Goal: Navigation & Orientation: Find specific page/section

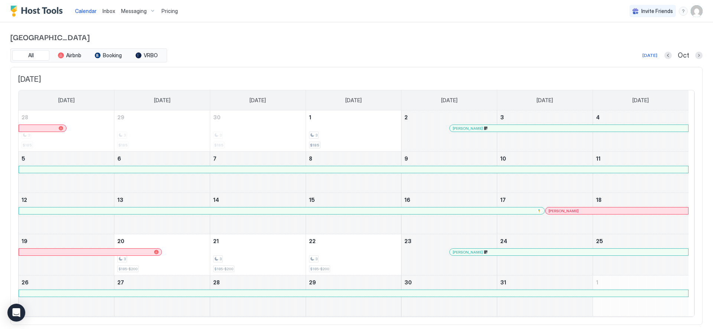
click at [107, 12] on span "Inbox" at bounding box center [109, 11] width 13 height 6
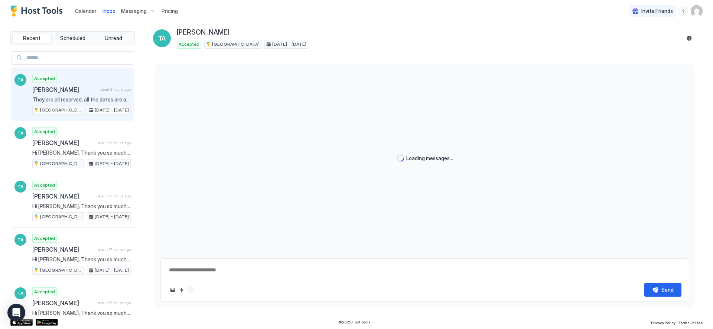
scroll to position [979, 0]
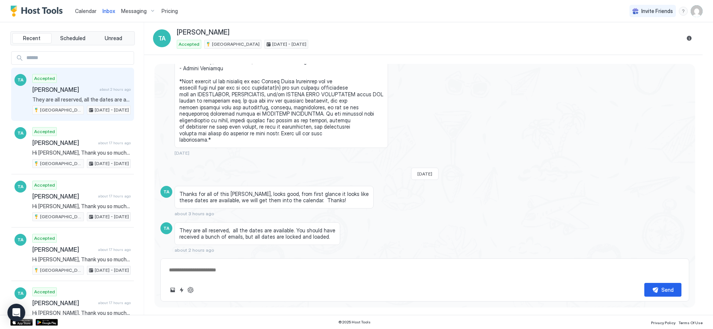
click at [79, 12] on span "Calendar" at bounding box center [86, 11] width 22 height 6
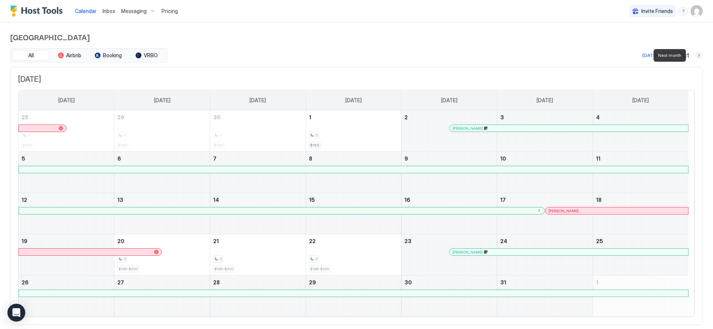
click at [695, 55] on button "Next month" at bounding box center [698, 55] width 7 height 7
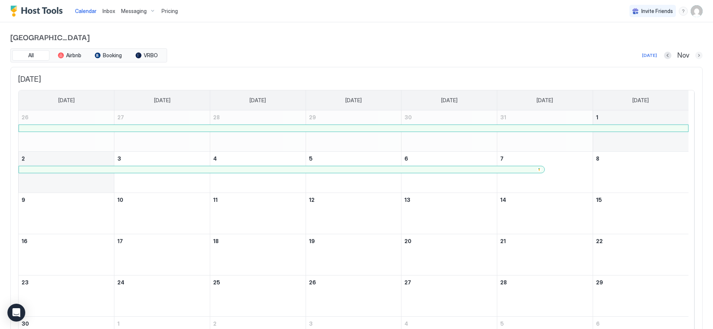
click at [695, 54] on button "Next month" at bounding box center [698, 55] width 7 height 7
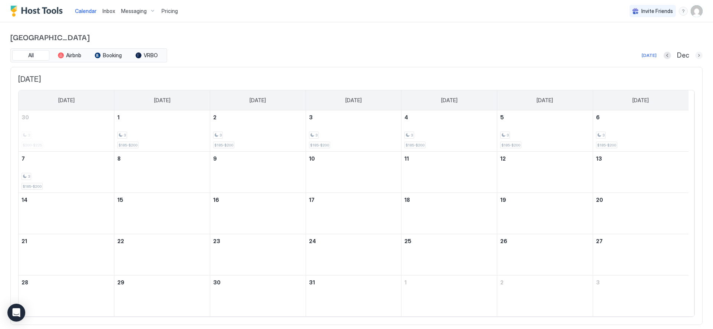
click at [695, 54] on button "Next month" at bounding box center [698, 55] width 7 height 7
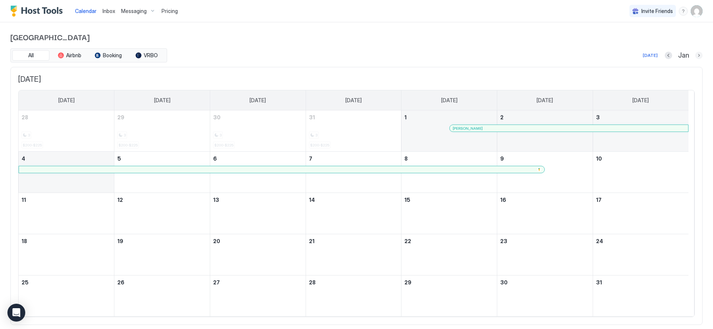
click at [695, 54] on button "Next month" at bounding box center [698, 55] width 7 height 7
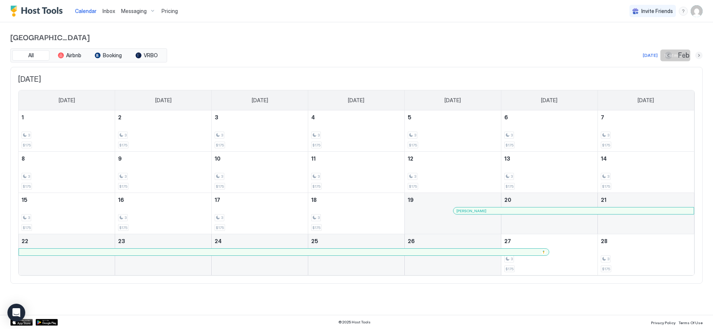
click at [700, 56] on button "Next month" at bounding box center [698, 55] width 7 height 7
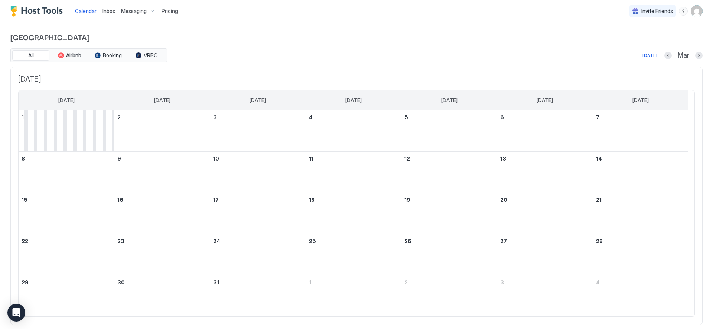
click at [700, 56] on div "Wildewood Haven All Airbnb Booking VRBO [DATE] Mar [DATE] [DATE] [DATE] [DATE] …" at bounding box center [356, 177] width 713 height 311
click at [697, 56] on div at bounding box center [698, 55] width 7 height 7
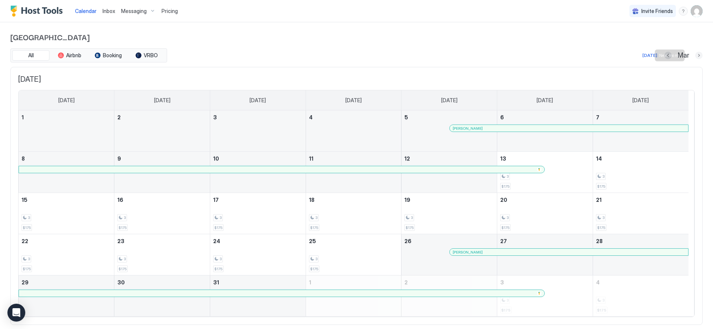
click at [695, 56] on button "Next month" at bounding box center [698, 55] width 7 height 7
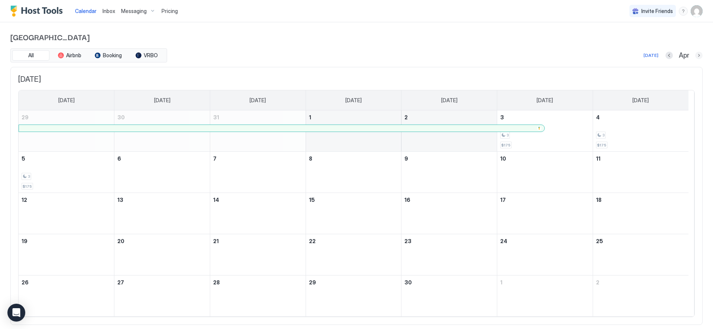
click at [695, 56] on button "Next month" at bounding box center [698, 55] width 7 height 7
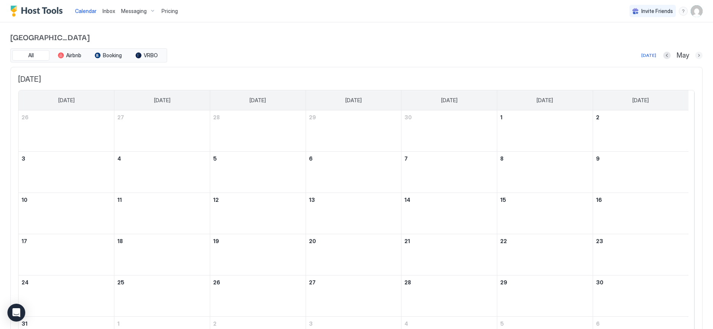
click at [695, 56] on button "Next month" at bounding box center [698, 55] width 7 height 7
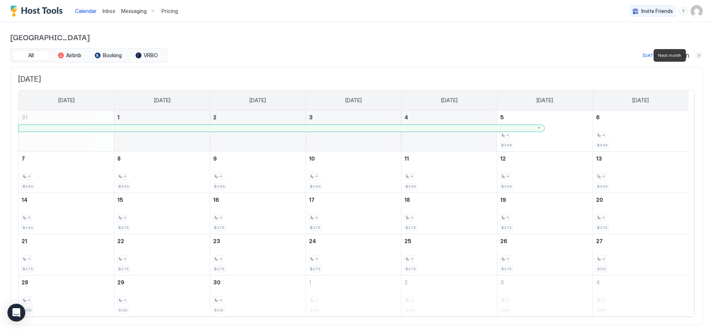
click at [695, 55] on button "Next month" at bounding box center [698, 55] width 7 height 7
